Goal: Use online tool/utility: Utilize a website feature to perform a specific function

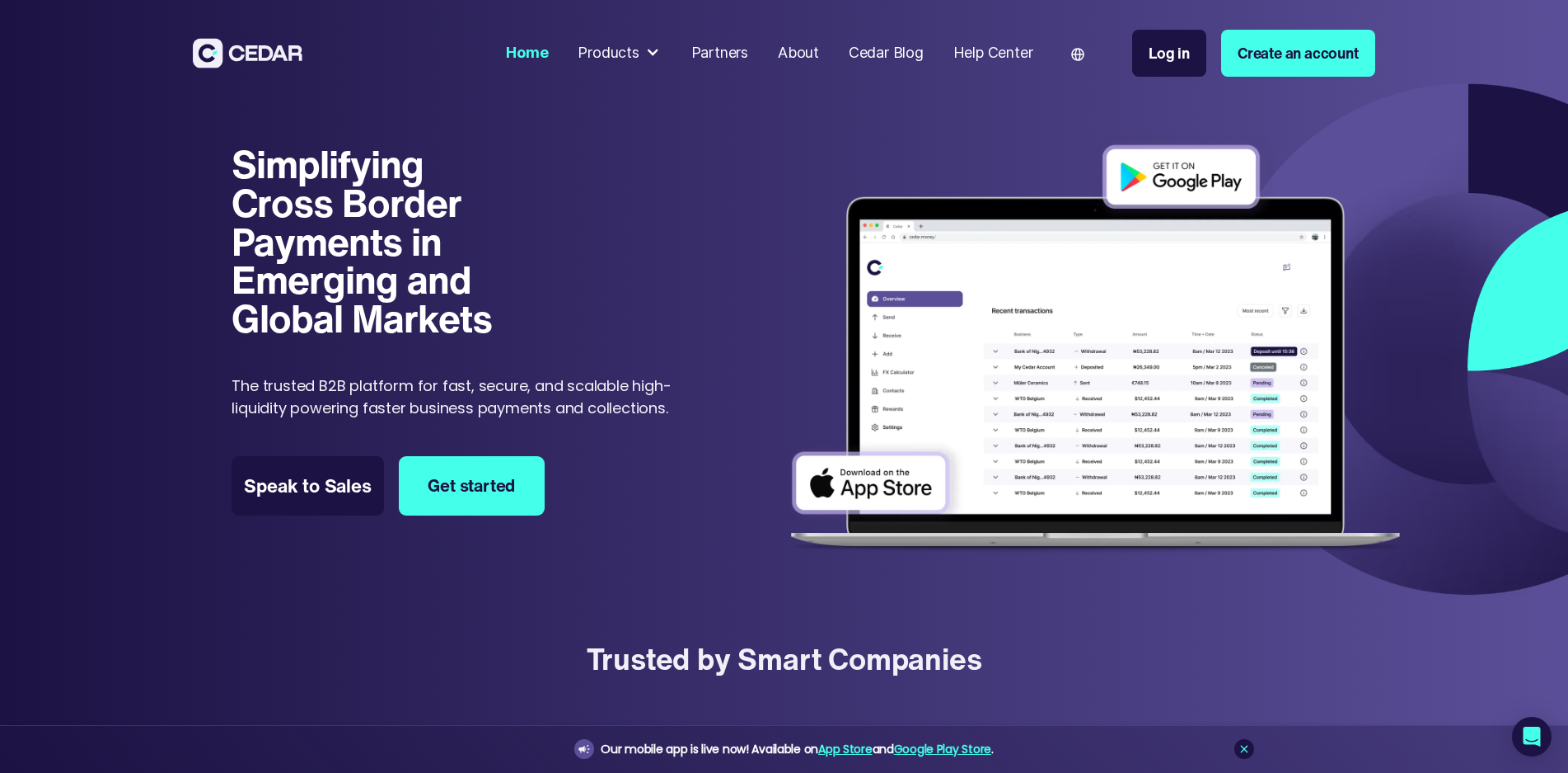
click at [1190, 59] on div "Log in" at bounding box center [1170, 54] width 41 height 23
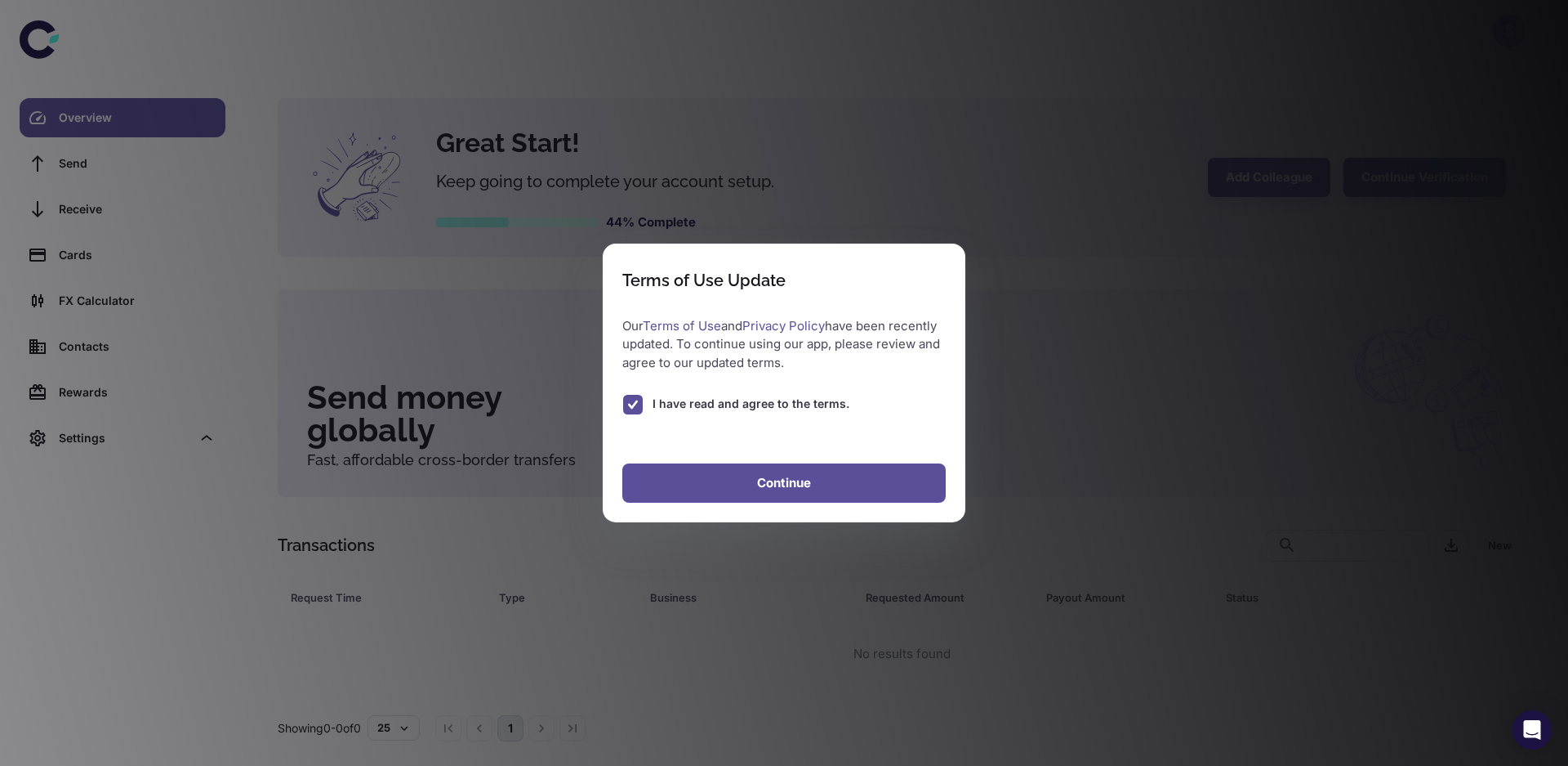
click at [744, 480] on button "Continue" at bounding box center [784, 483] width 324 height 39
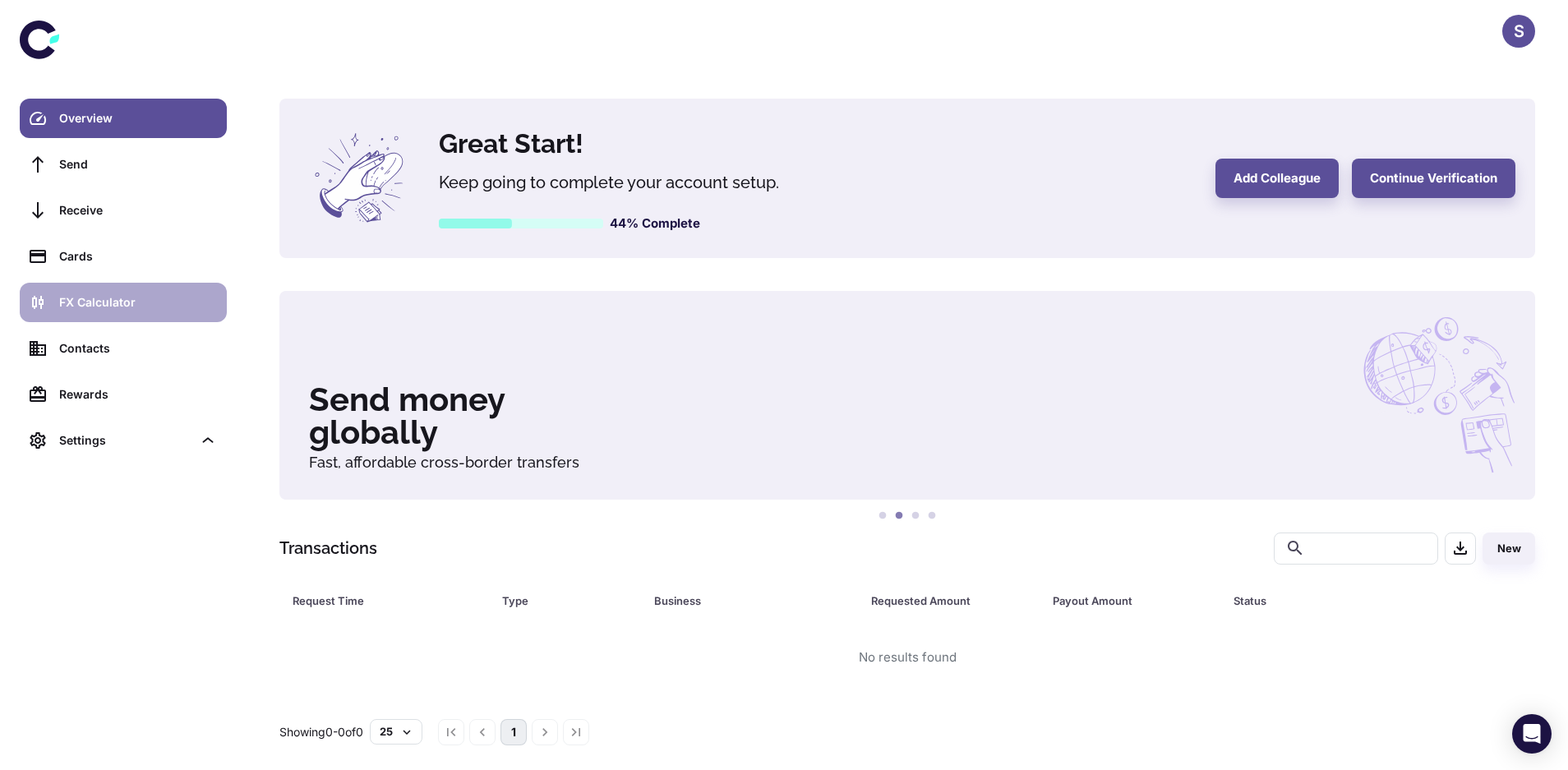
click at [114, 306] on div "FX Calculator" at bounding box center [138, 302] width 158 height 18
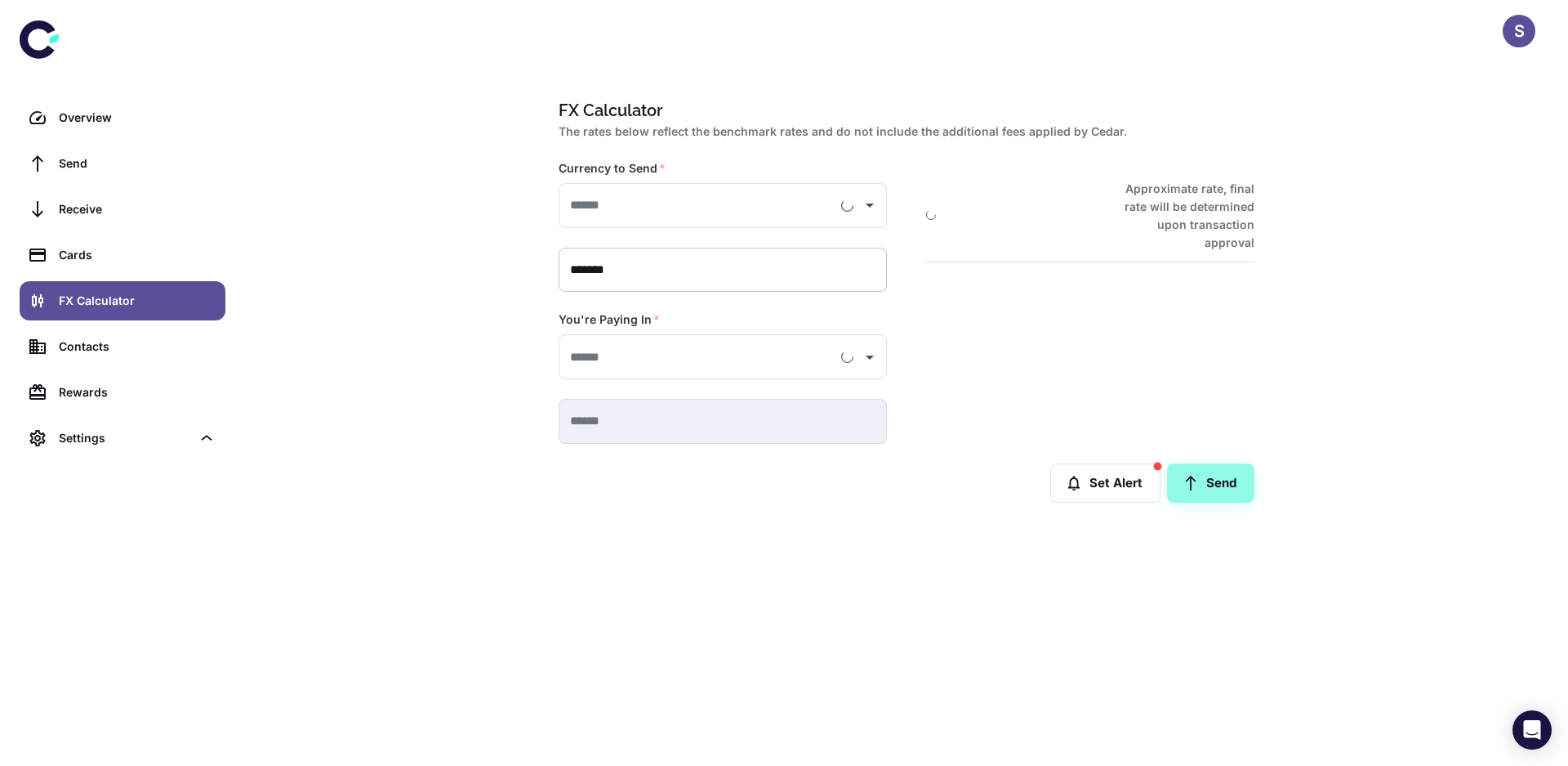
type input "**********"
